Goal: Task Accomplishment & Management: Use online tool/utility

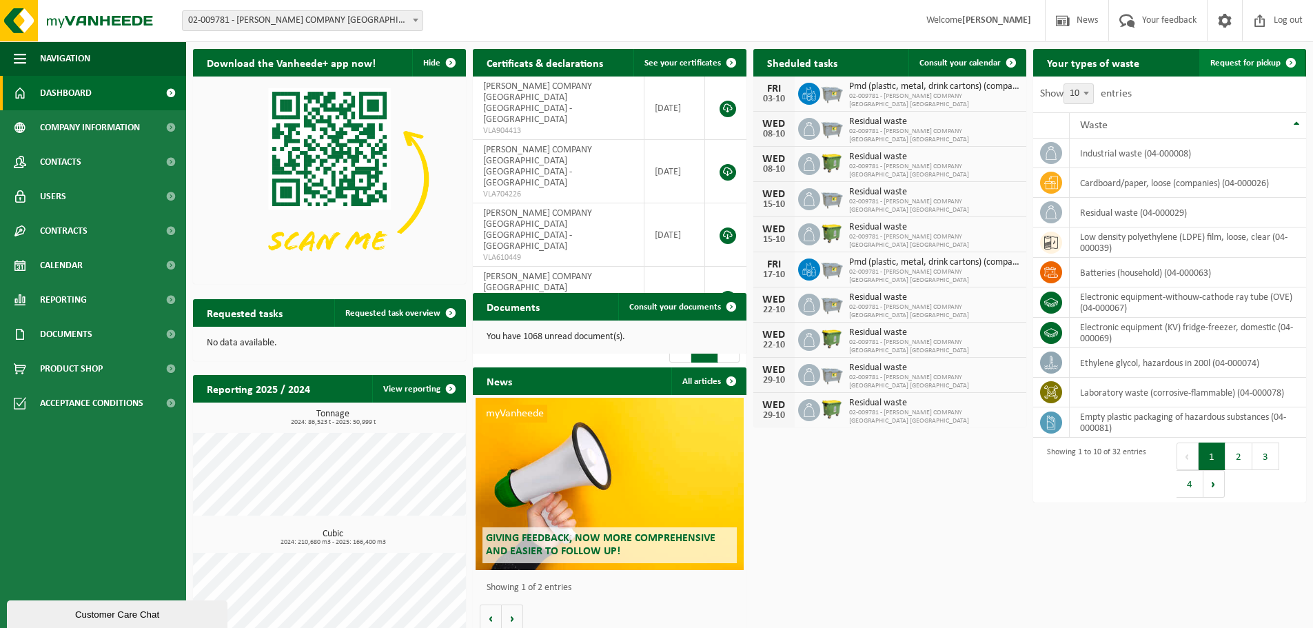
click at [1261, 65] on span "Request for pickup" at bounding box center [1246, 63] width 70 height 9
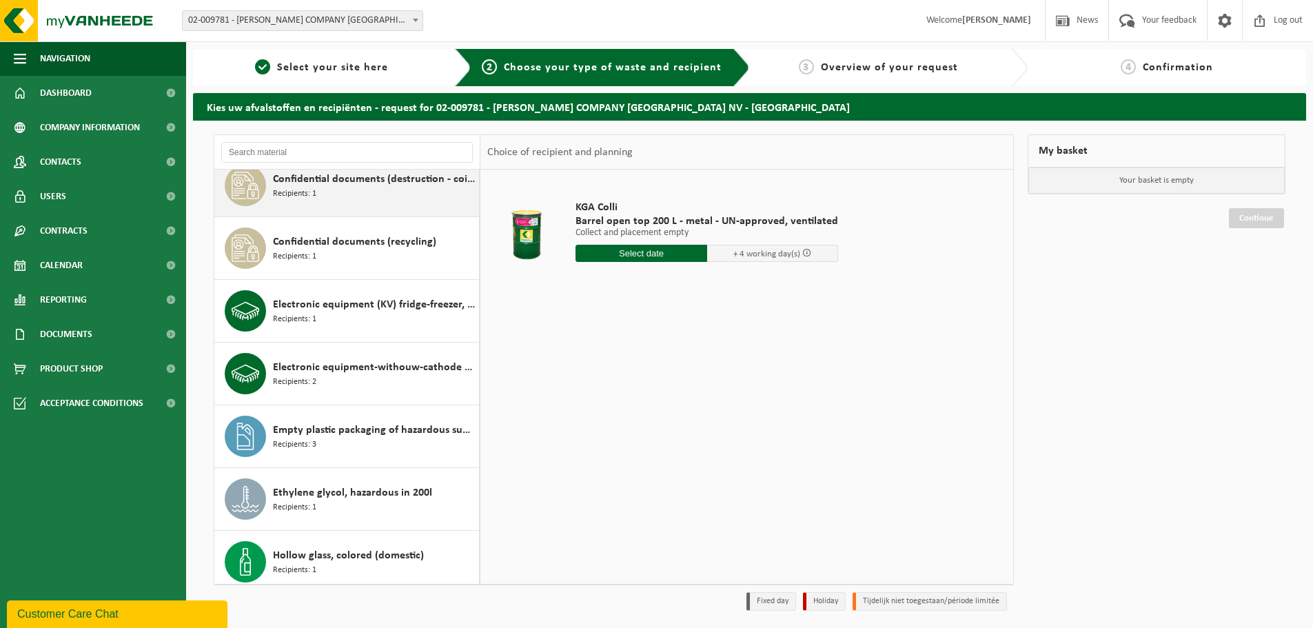
scroll to position [204, 0]
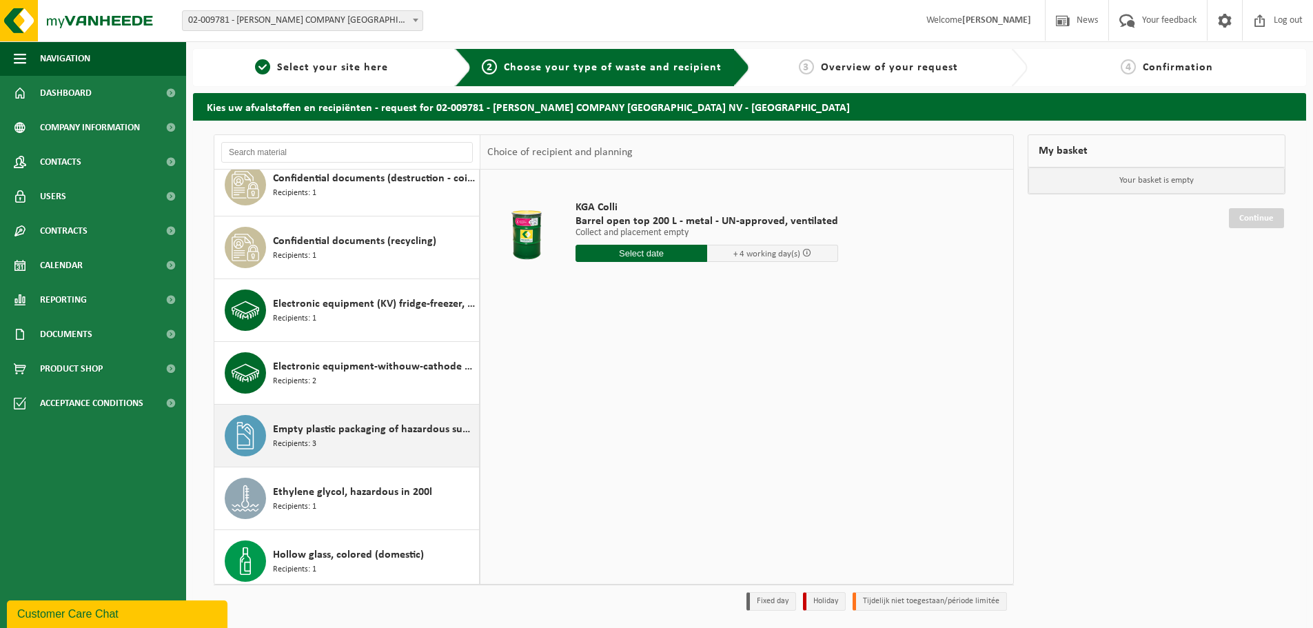
click at [356, 427] on span "Empty plastic packaging of hazardous substances" at bounding box center [374, 429] width 203 height 17
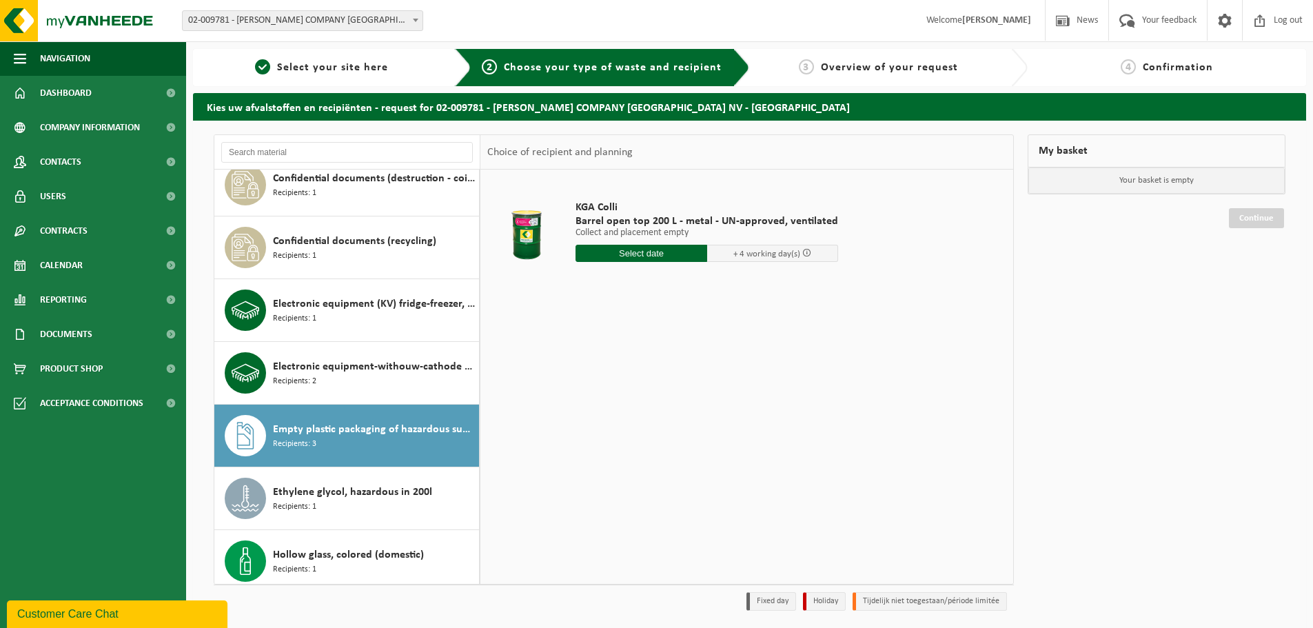
scroll to position [439, 0]
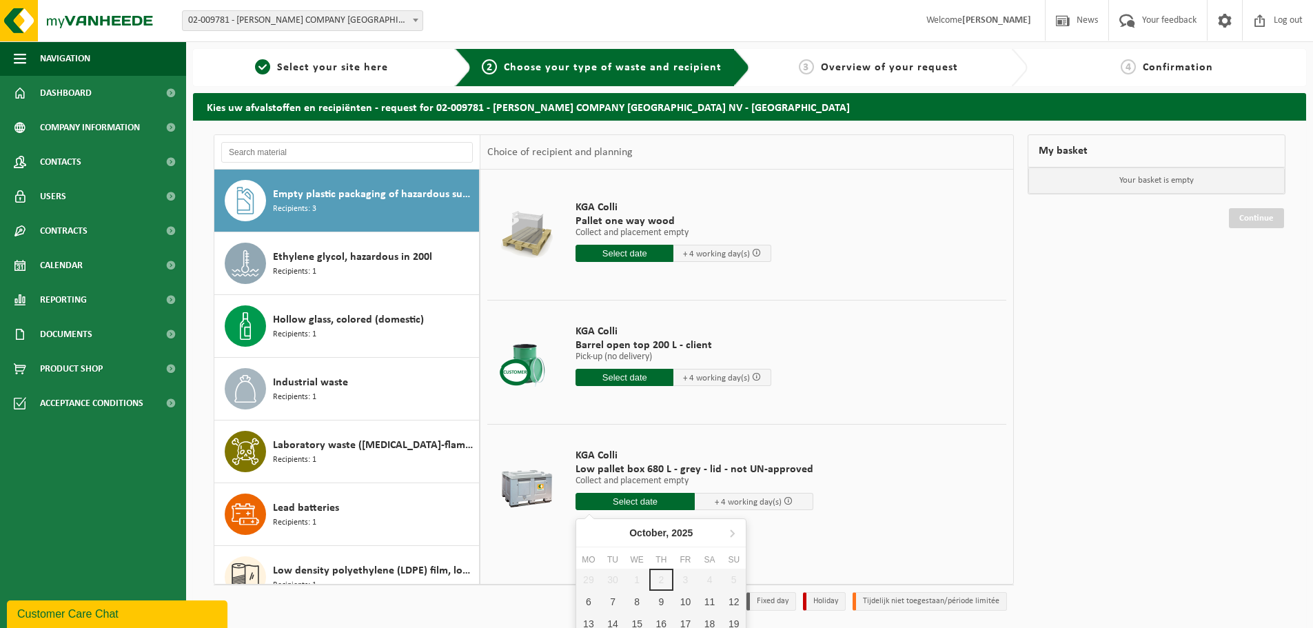
click at [649, 501] on input "text" at bounding box center [635, 501] width 119 height 17
click at [585, 602] on div "6" at bounding box center [588, 602] width 24 height 22
type input "From 2025-10-06"
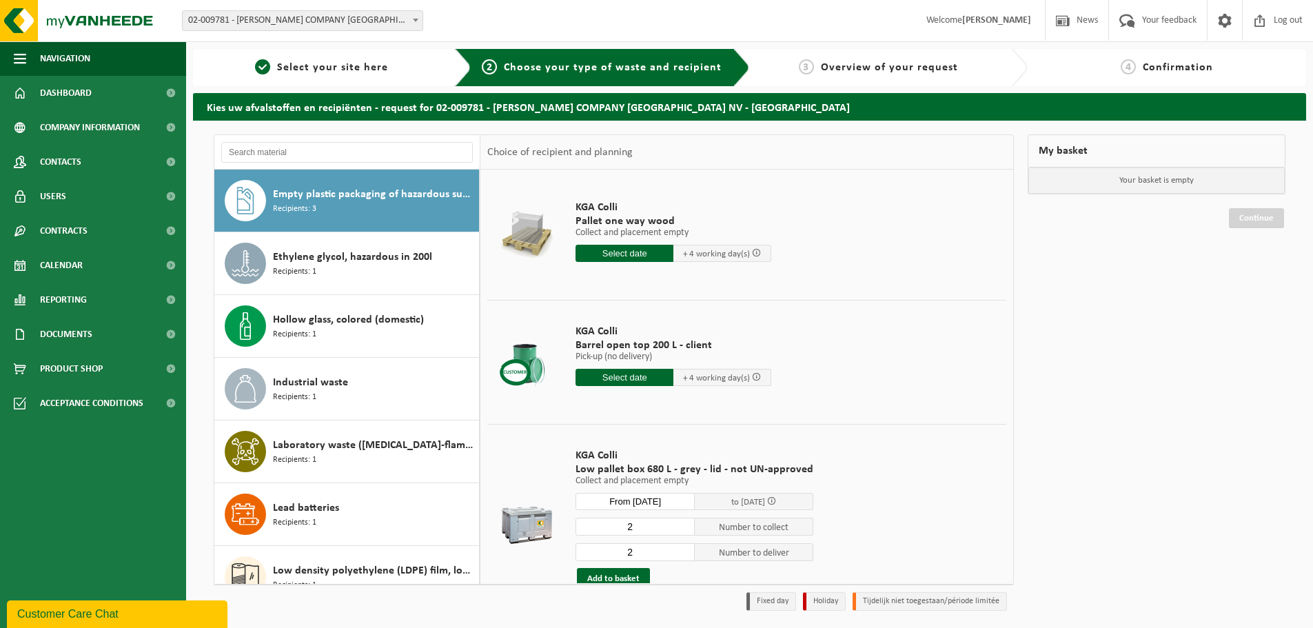
scroll to position [72, 0]
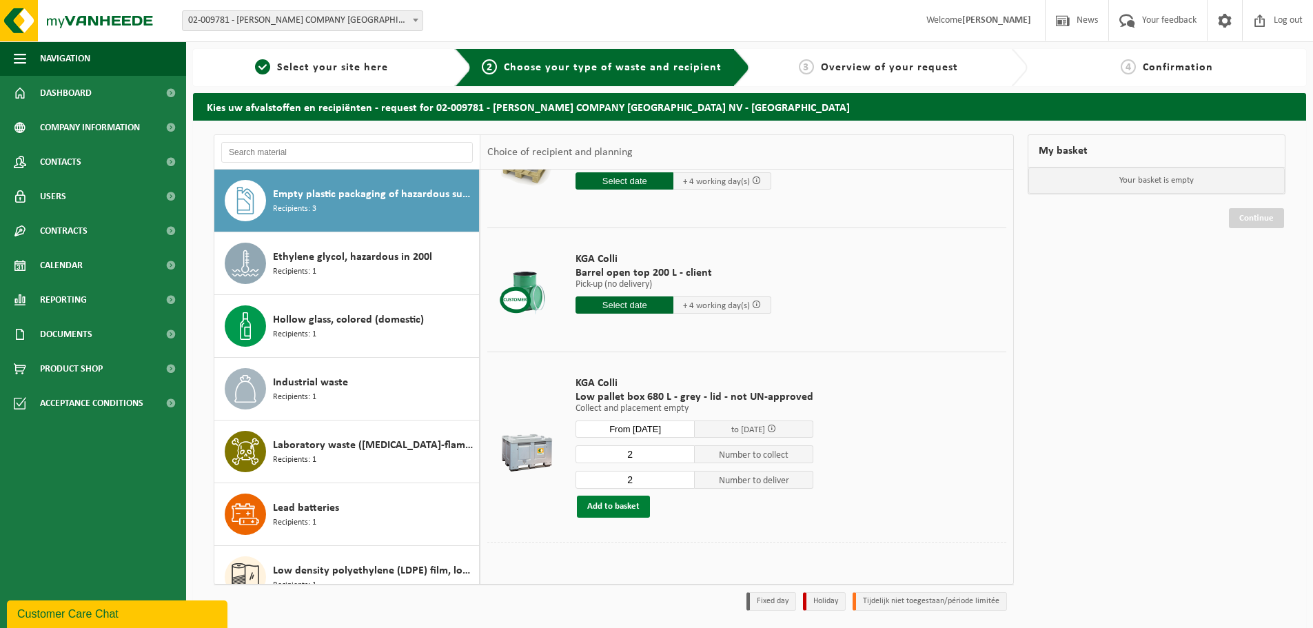
click at [627, 505] on button "Add to basket" at bounding box center [613, 507] width 73 height 22
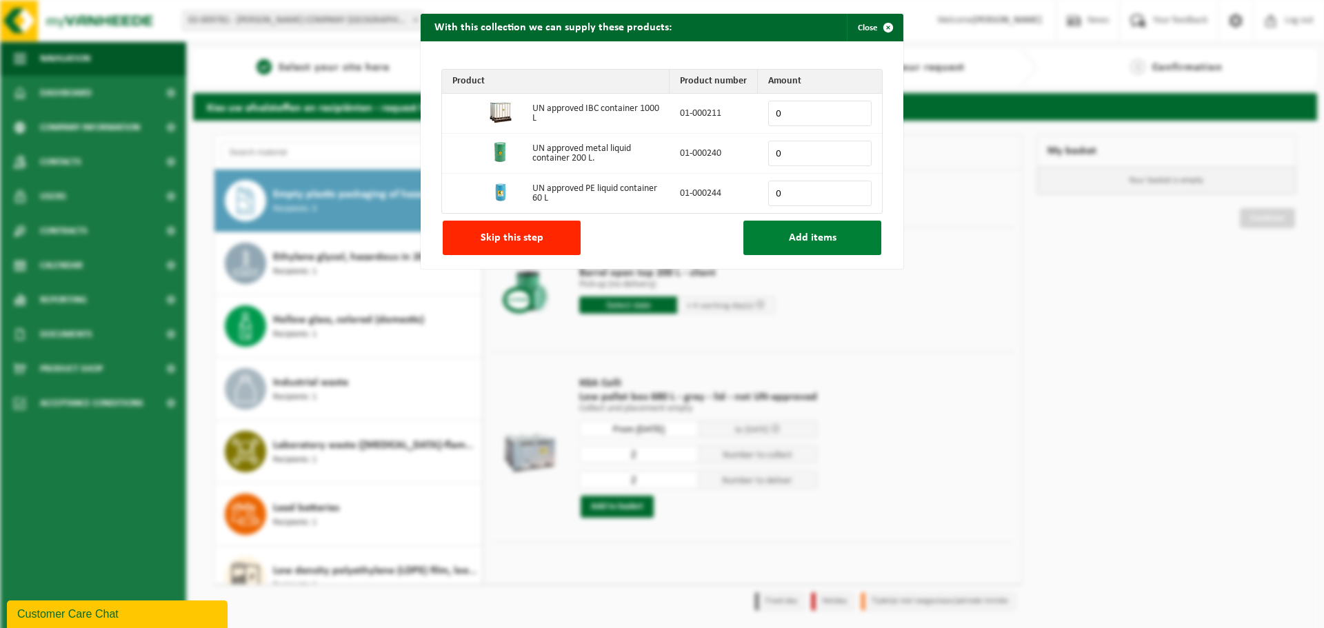
click at [826, 238] on span "Add items" at bounding box center [813, 237] width 48 height 11
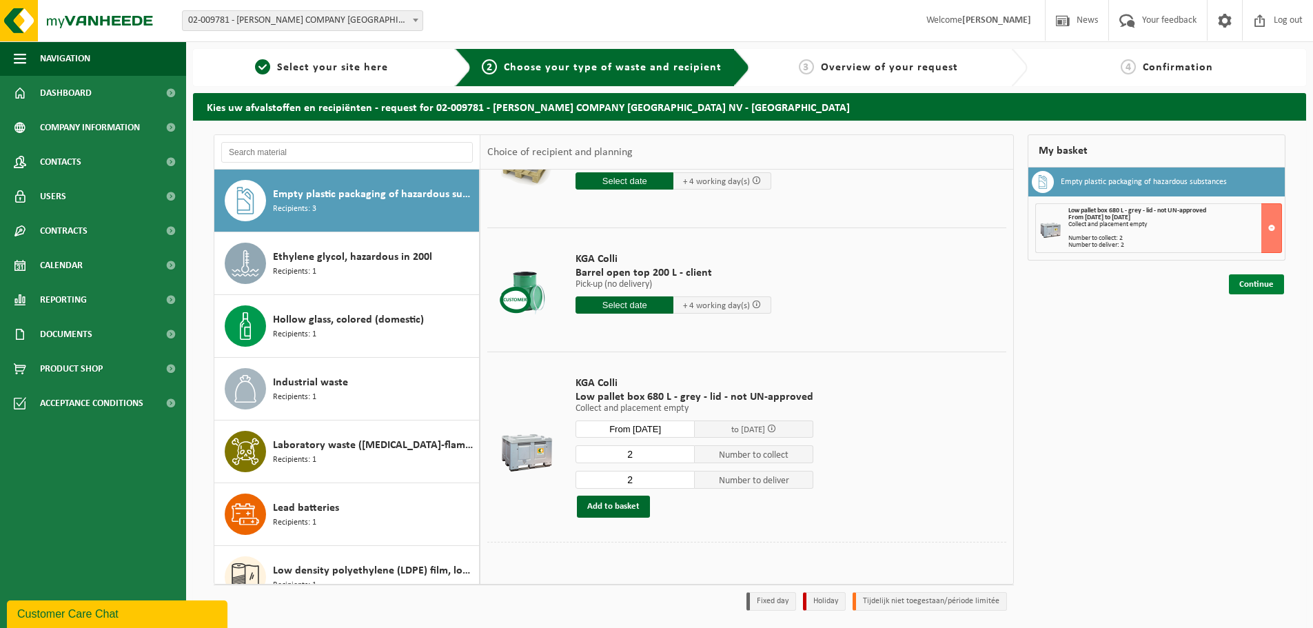
click at [1266, 290] on link "Continue" at bounding box center [1256, 284] width 55 height 20
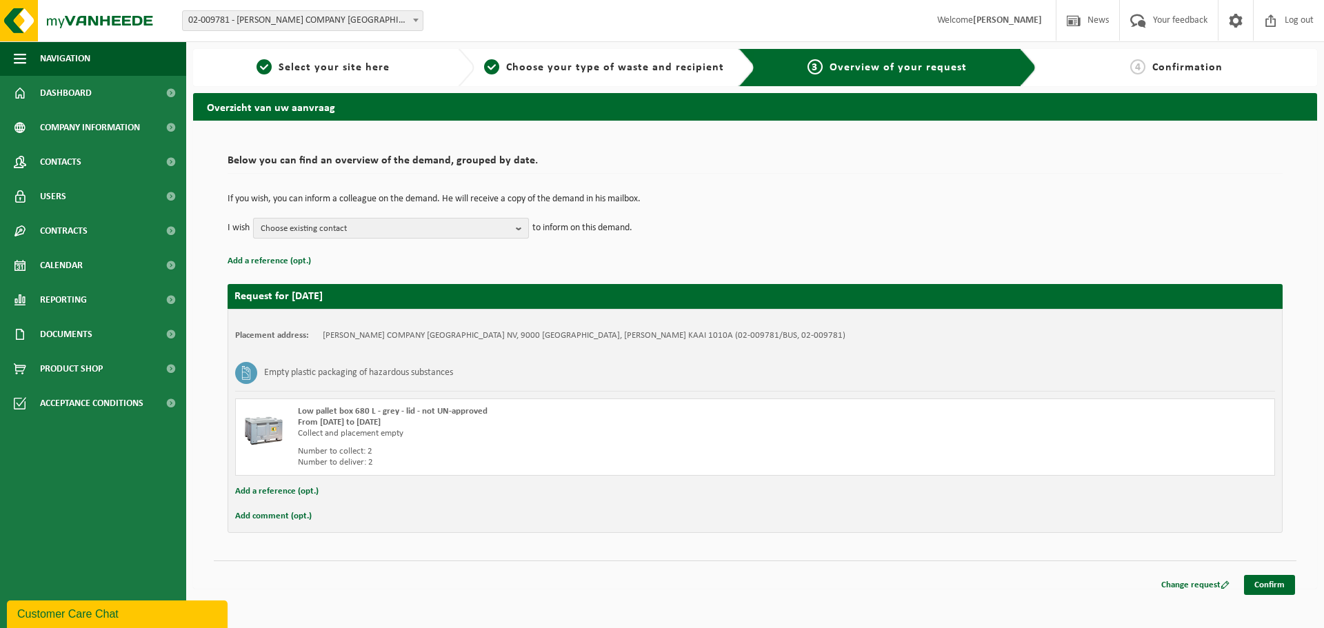
click at [509, 233] on span "Choose existing contact" at bounding box center [386, 229] width 250 height 21
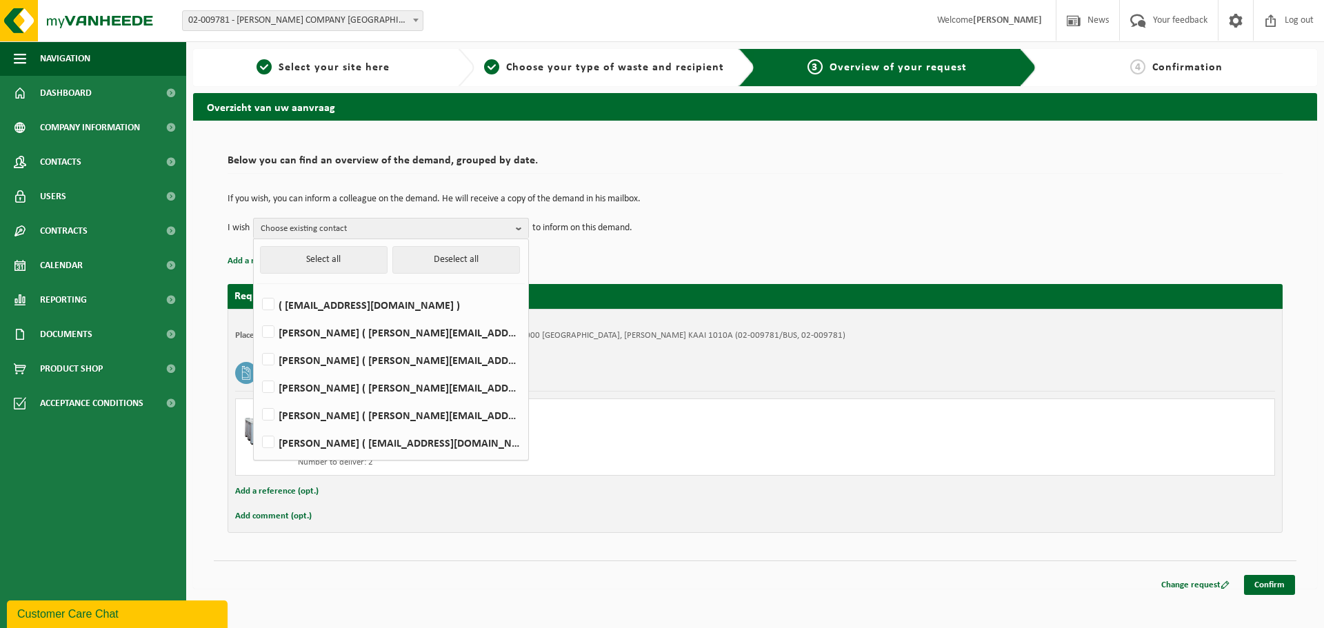
click at [774, 243] on div "If you wish, you can inform a colleague on the demand. He will receive a copy o…" at bounding box center [755, 217] width 1055 height 72
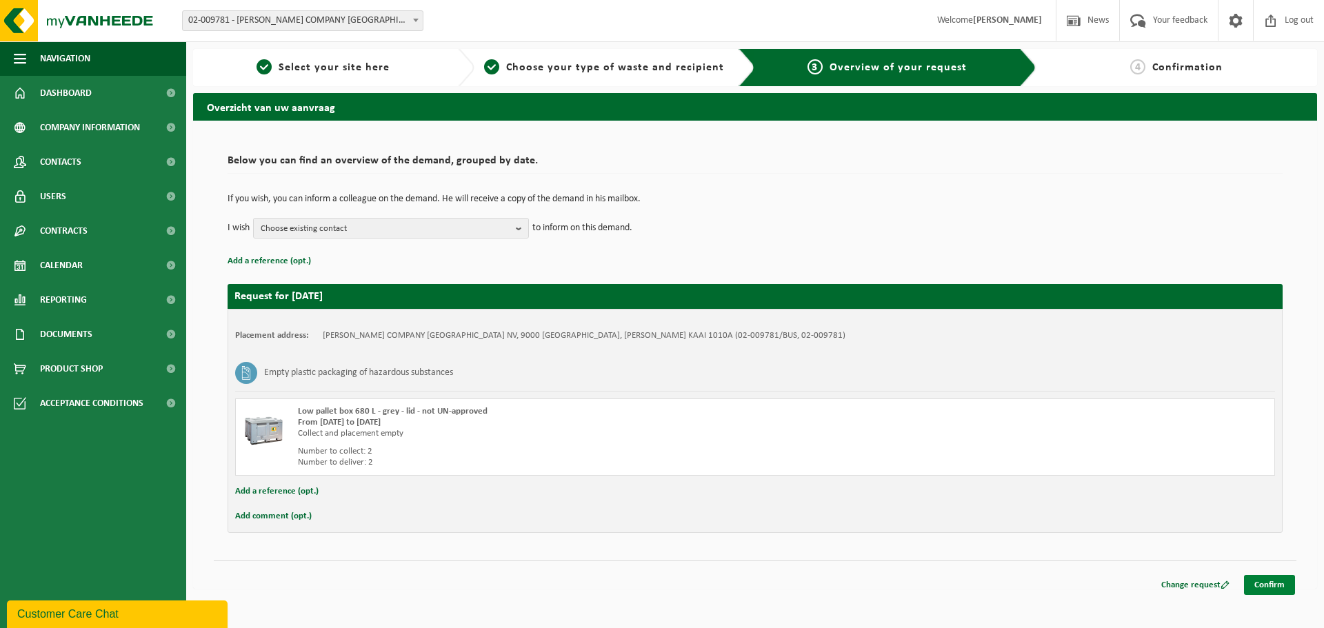
click at [1274, 585] on link "Confirm" at bounding box center [1269, 585] width 51 height 20
